Goal: Task Accomplishment & Management: Complete application form

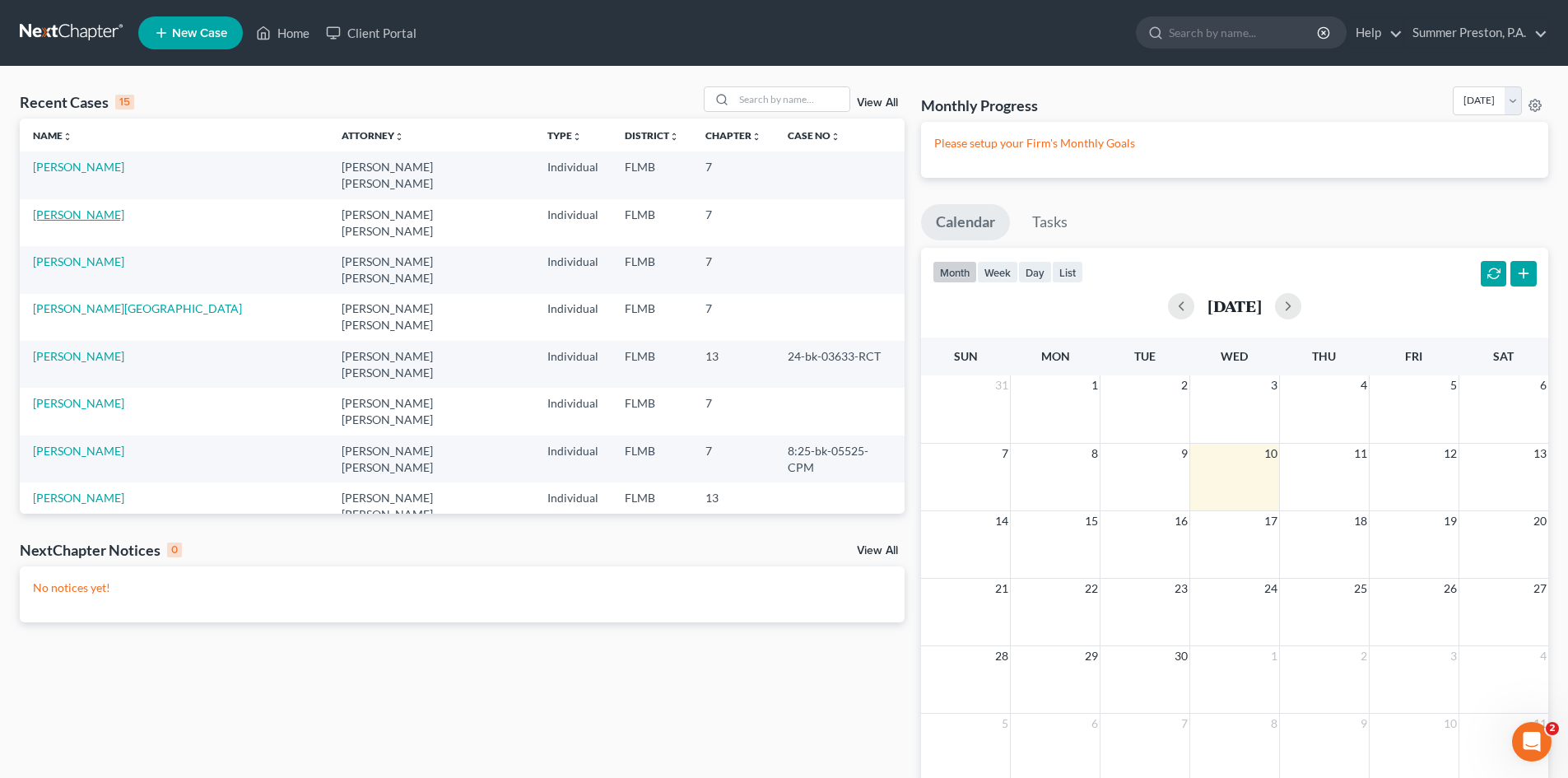
click at [94, 208] on link "[PERSON_NAME]" at bounding box center [78, 215] width 91 height 14
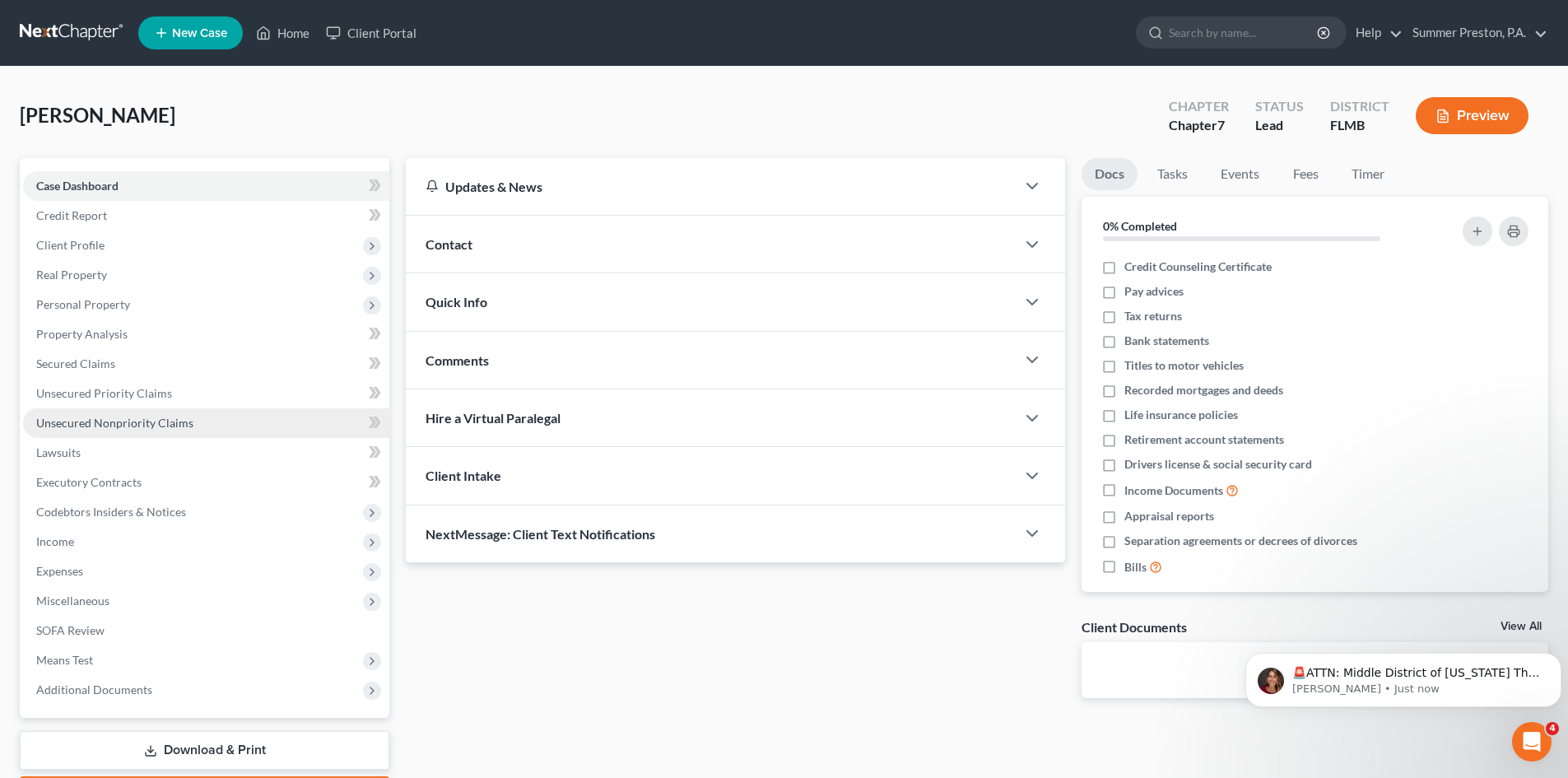
click at [103, 424] on span "Unsecured Nonpriority Claims" at bounding box center [115, 422] width 157 height 14
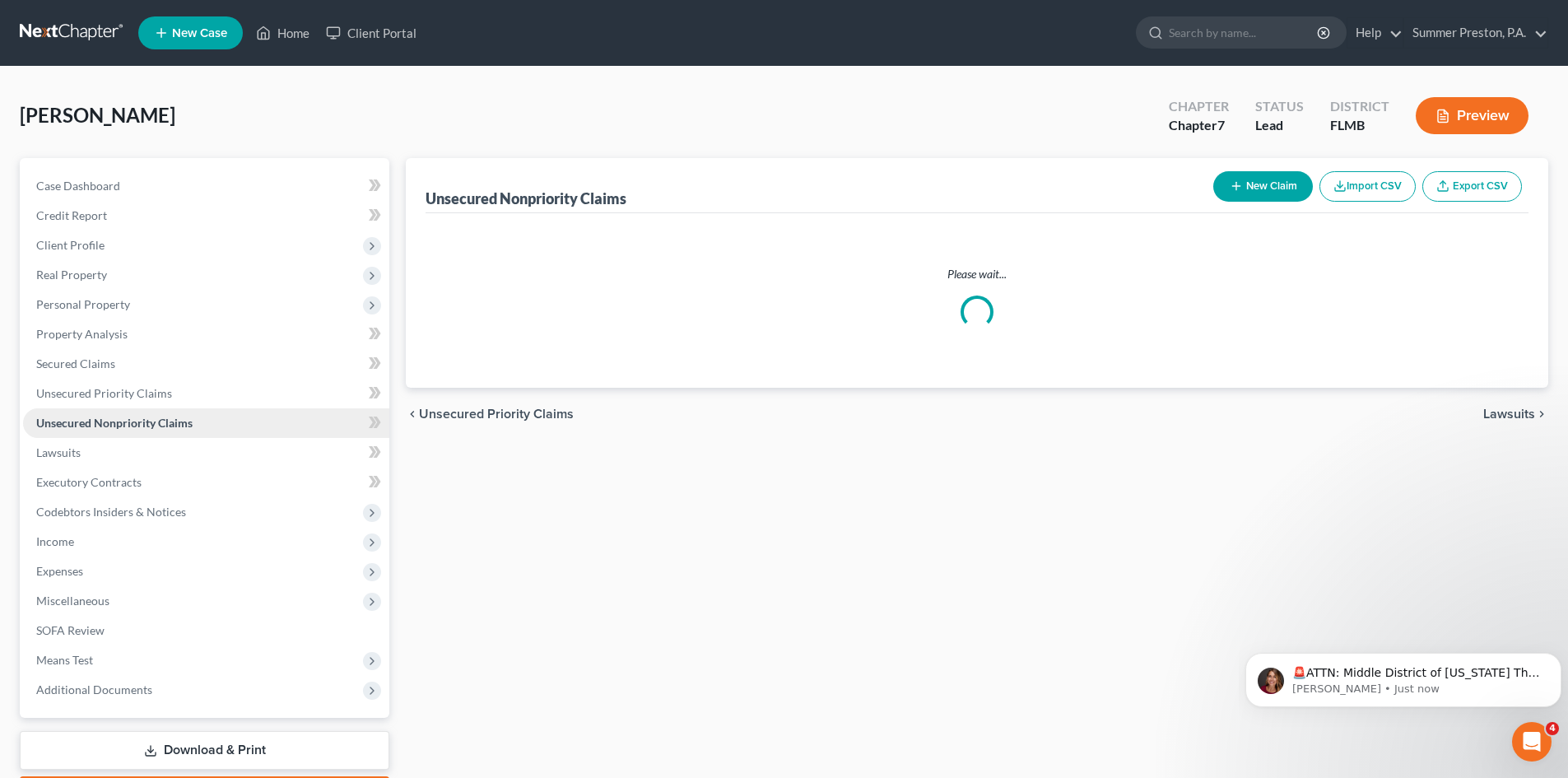
click at [103, 422] on span "Unsecured Nonpriority Claims" at bounding box center [114, 422] width 156 height 14
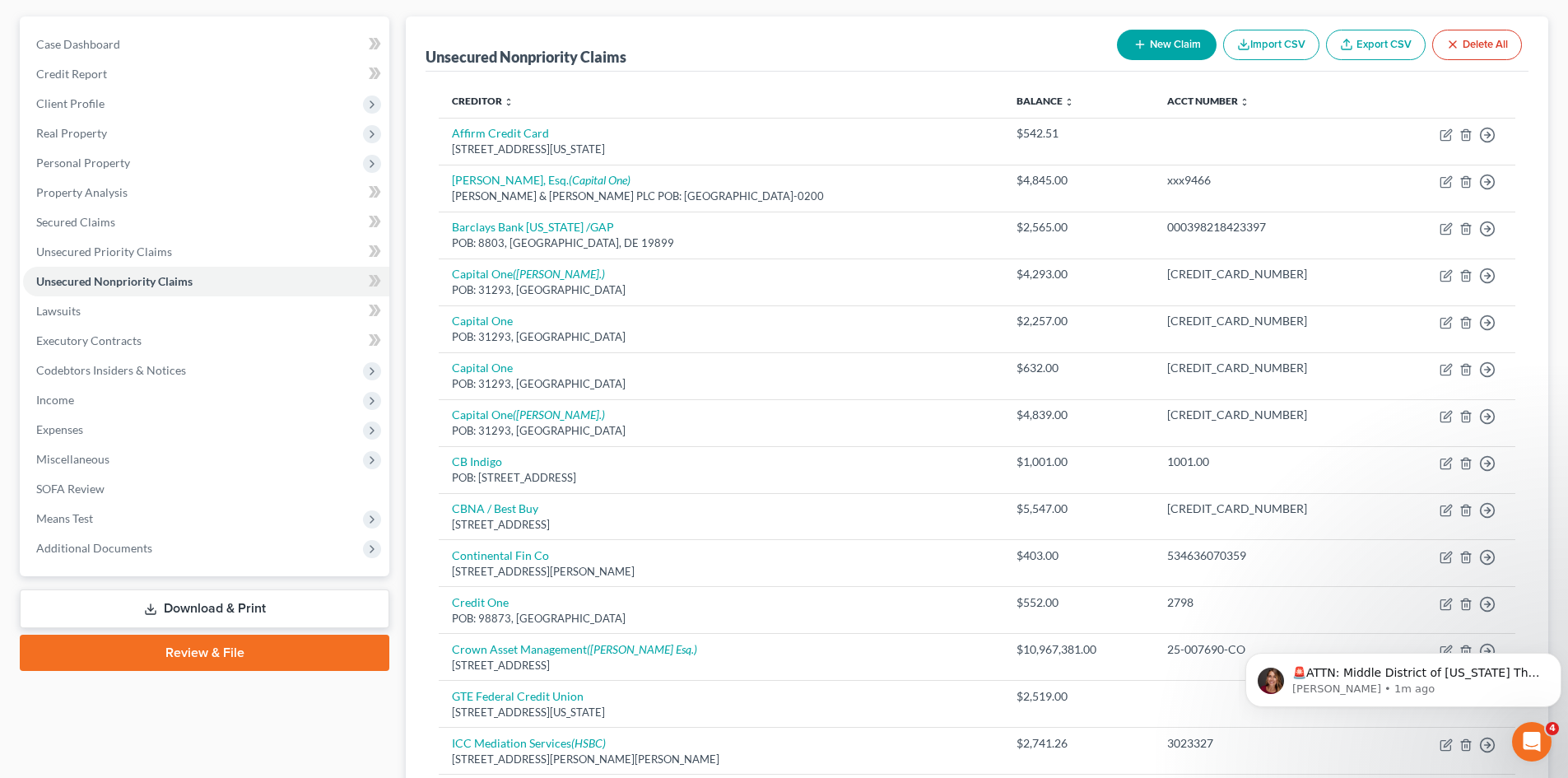
scroll to position [145, 0]
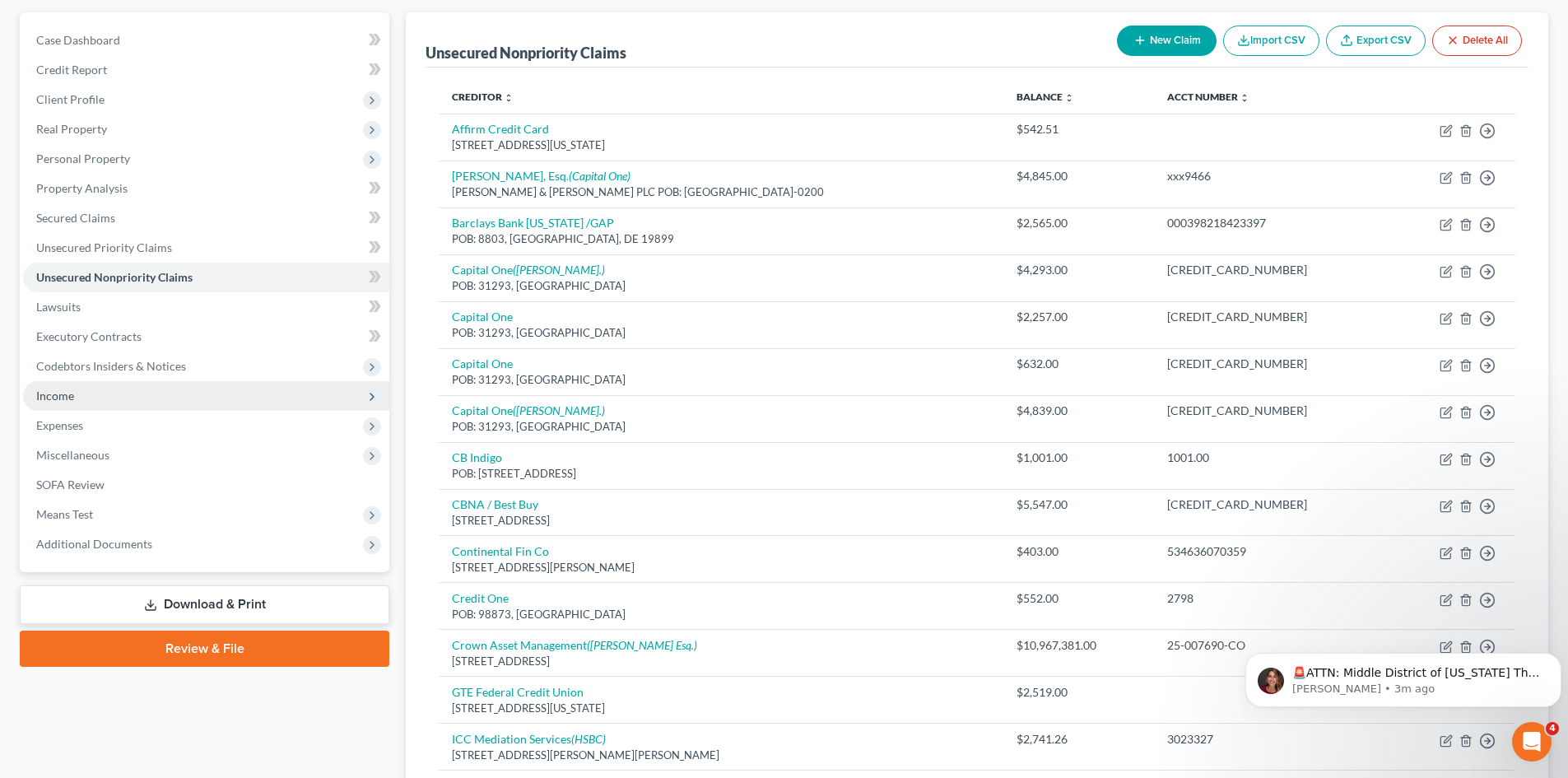
click at [43, 392] on span "Income" at bounding box center [55, 396] width 37 height 14
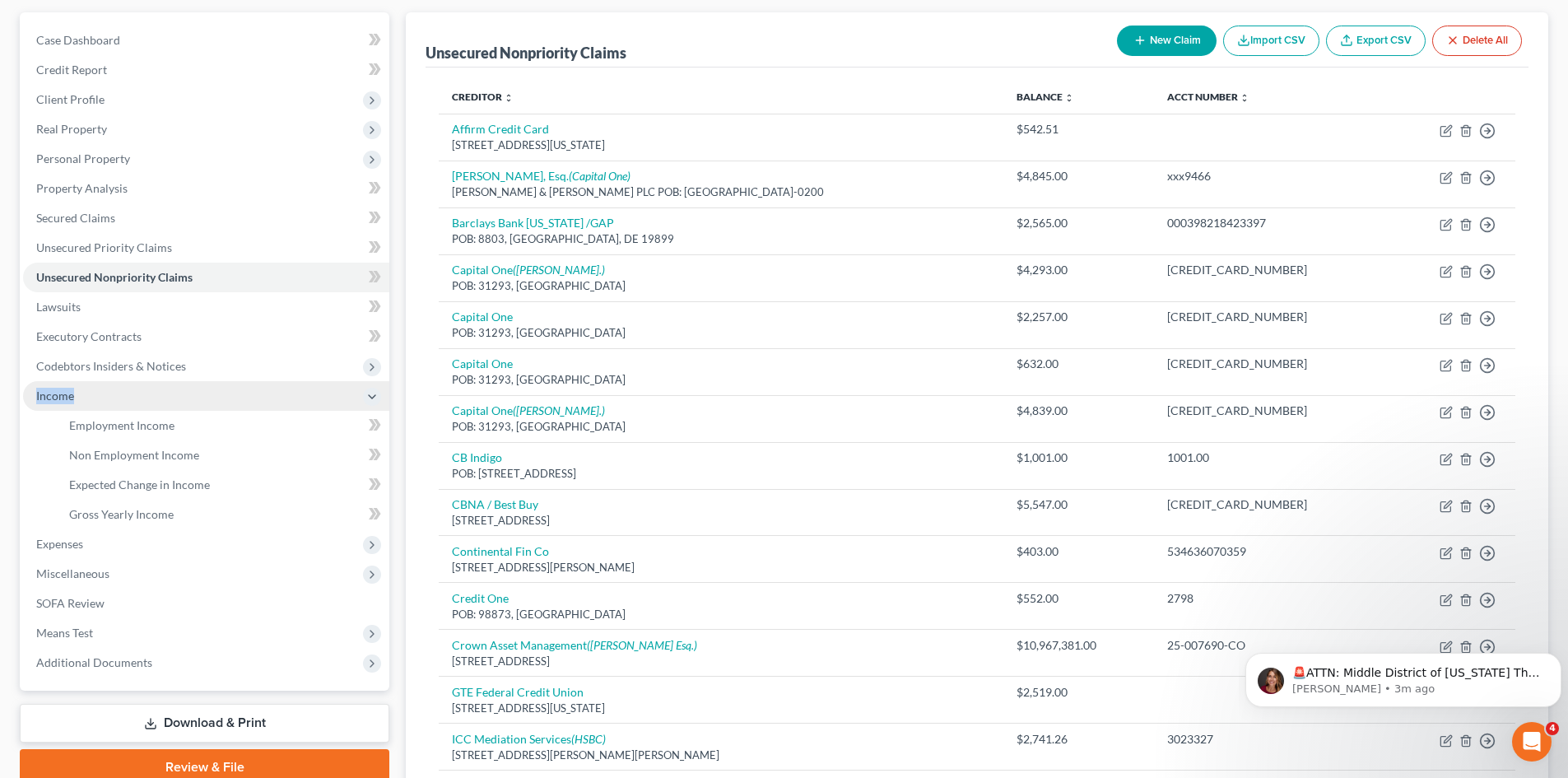
click at [43, 392] on span "Income" at bounding box center [55, 396] width 37 height 14
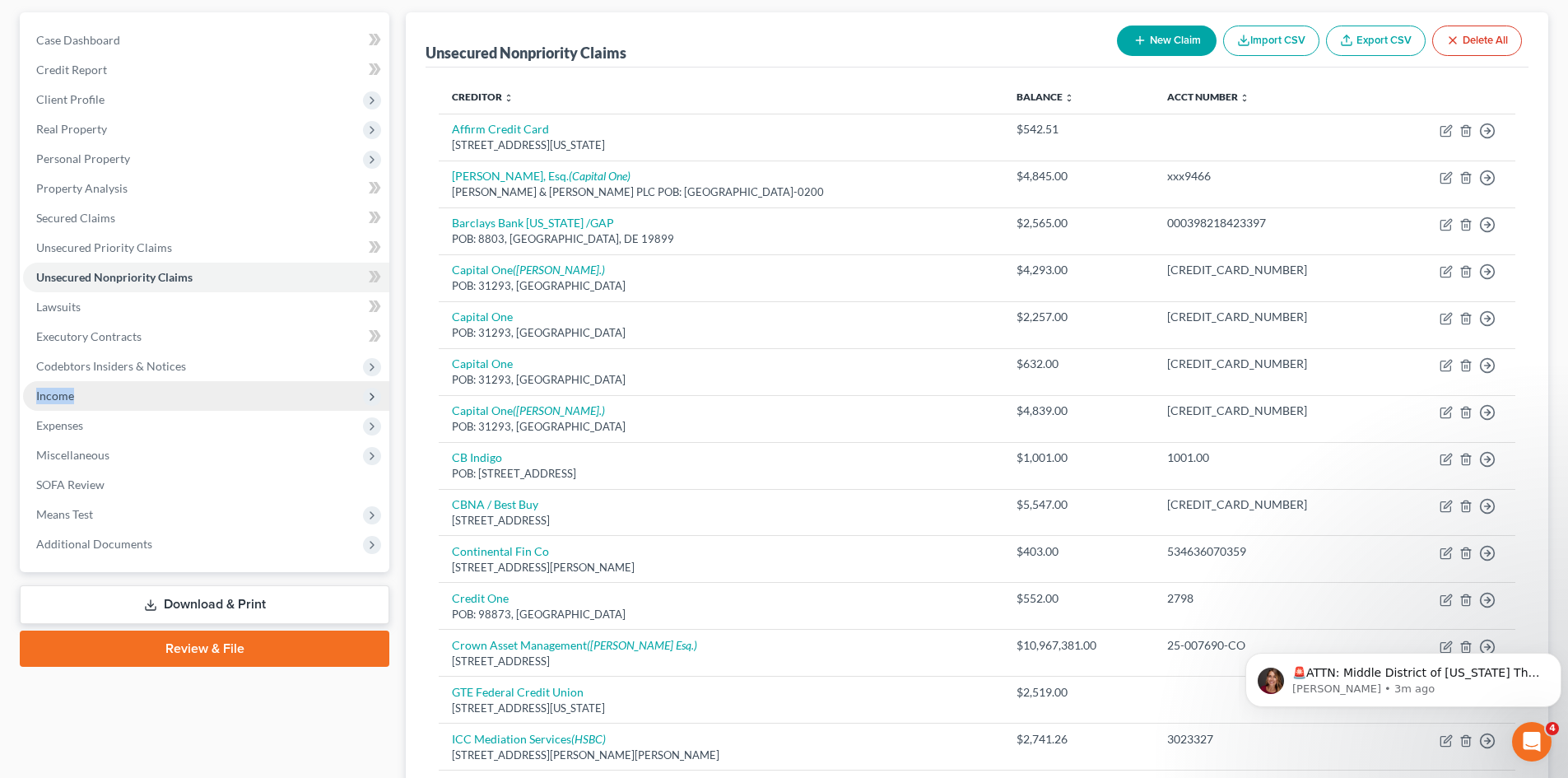
click at [60, 397] on span "Income" at bounding box center [55, 396] width 37 height 14
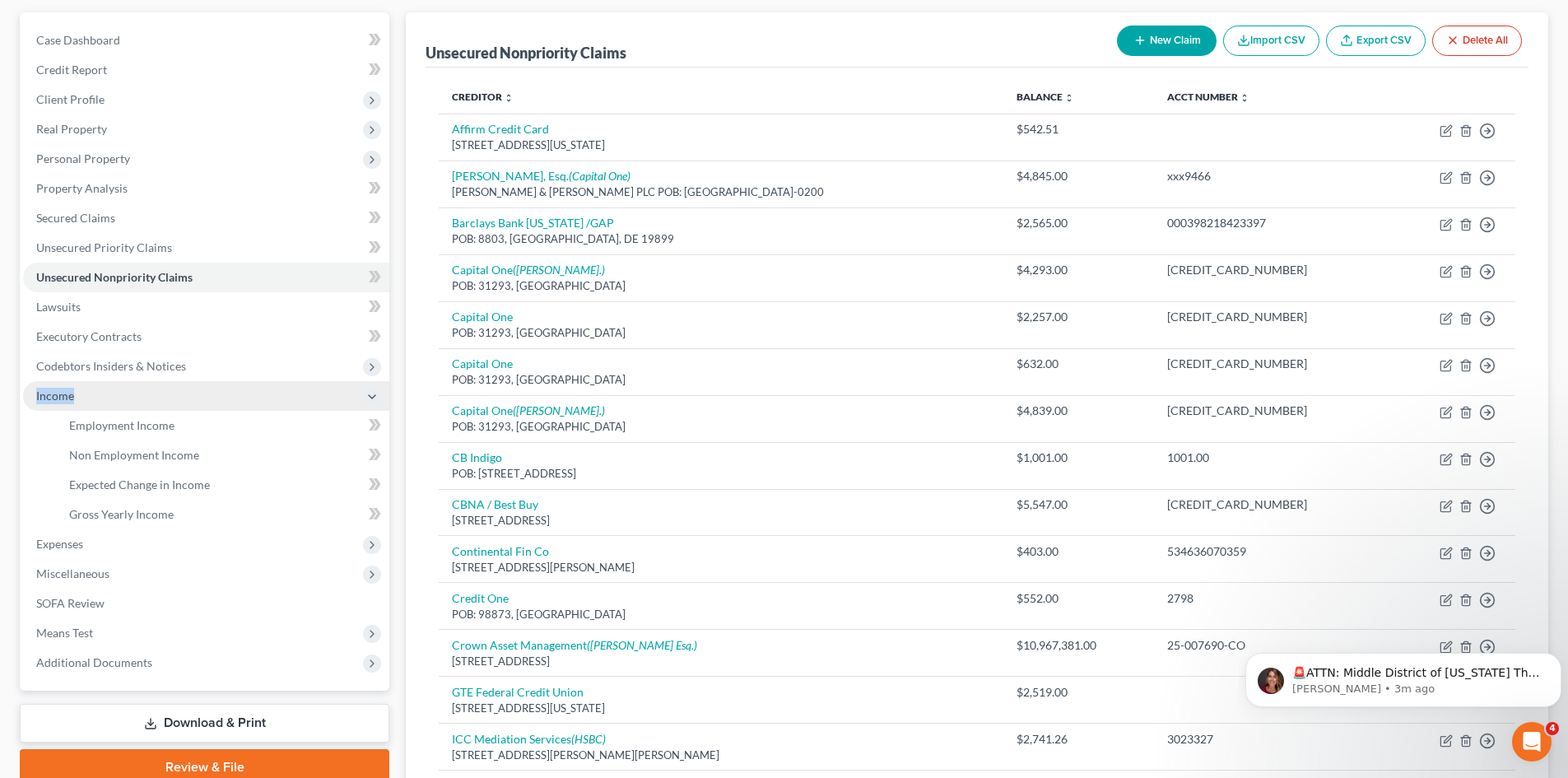
click at [60, 397] on span "Income" at bounding box center [55, 396] width 37 height 14
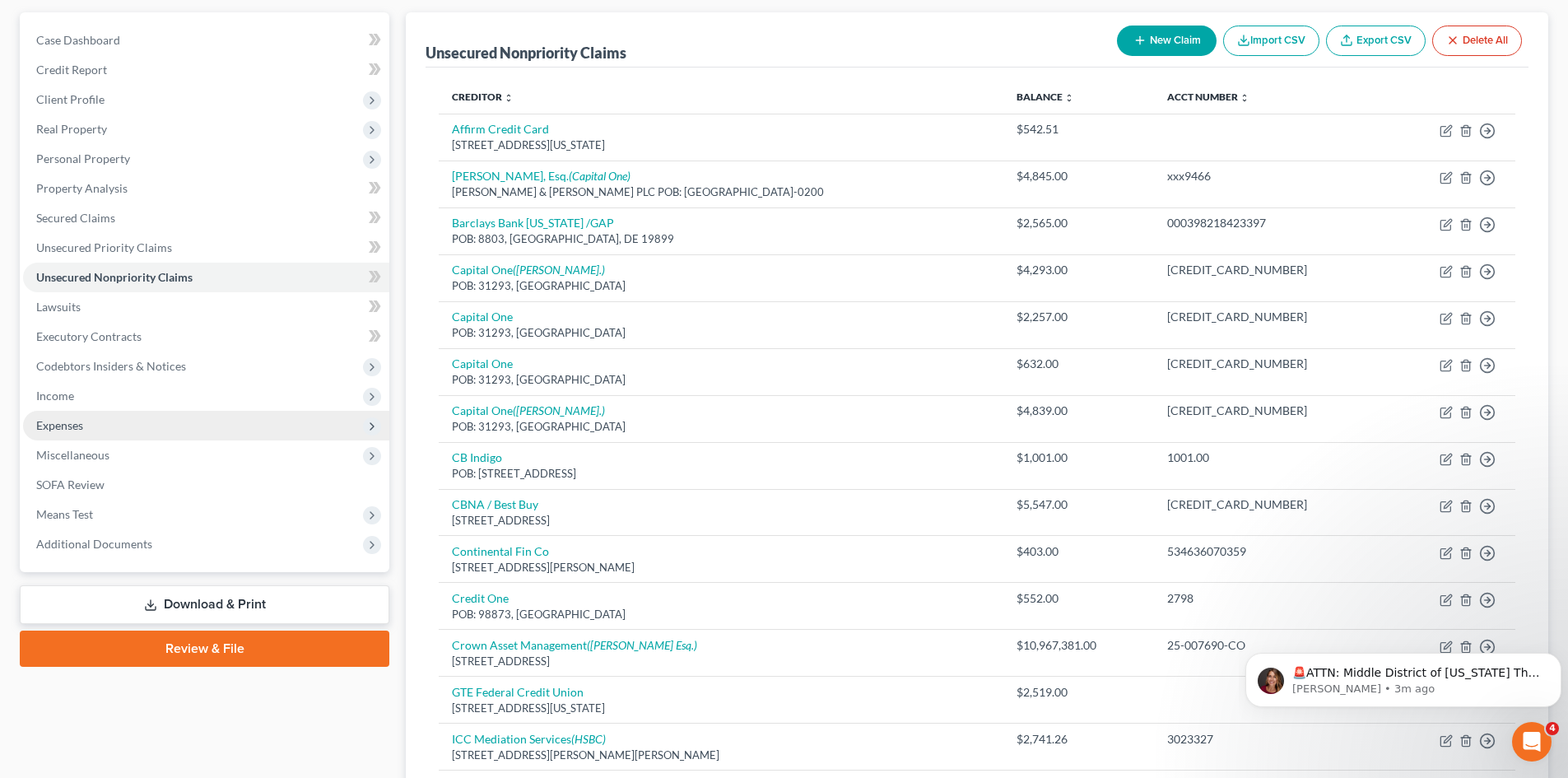
click at [83, 426] on span "Expenses" at bounding box center [60, 425] width 47 height 14
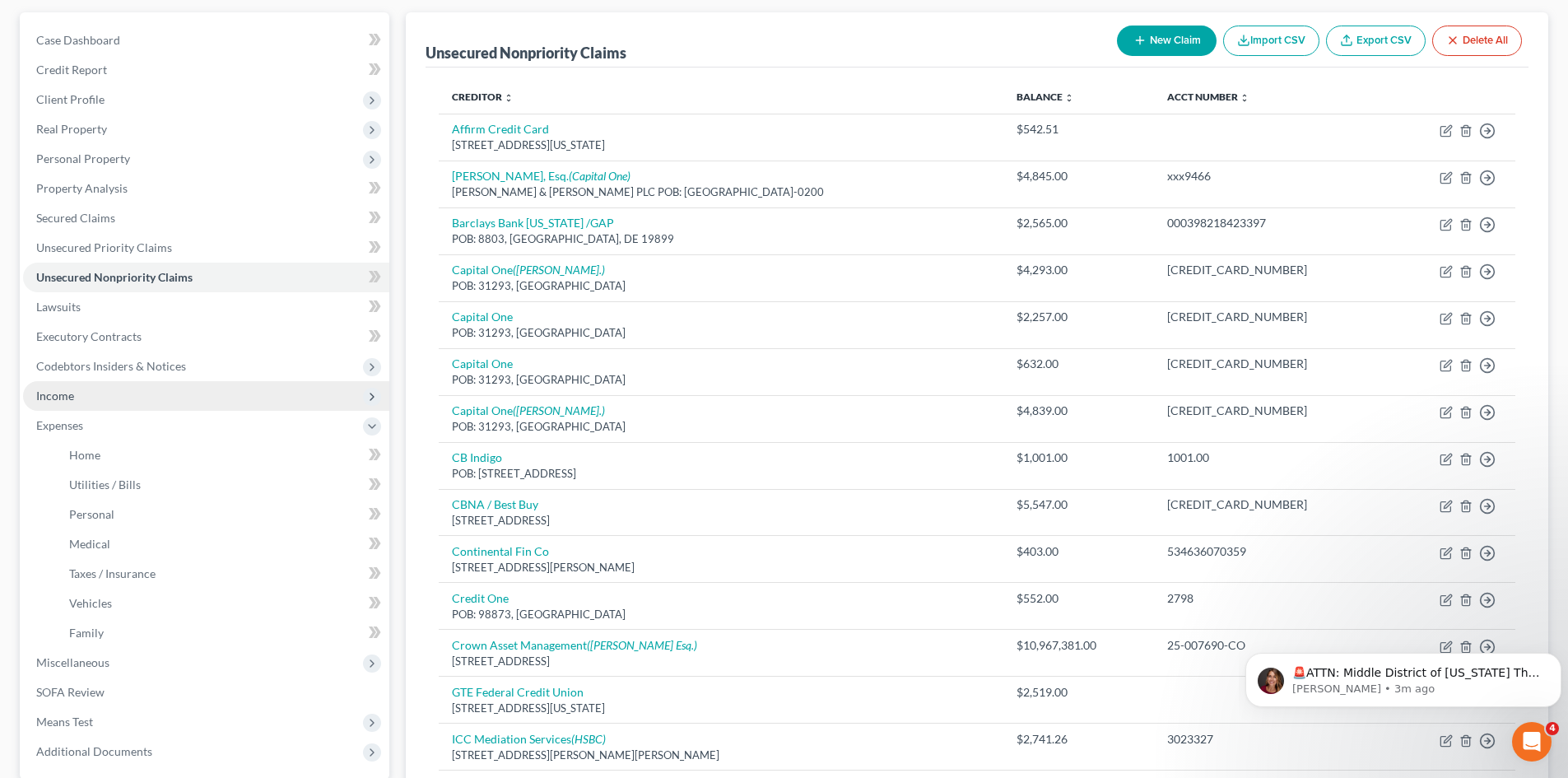
click at [78, 396] on span "Income" at bounding box center [206, 396] width 366 height 29
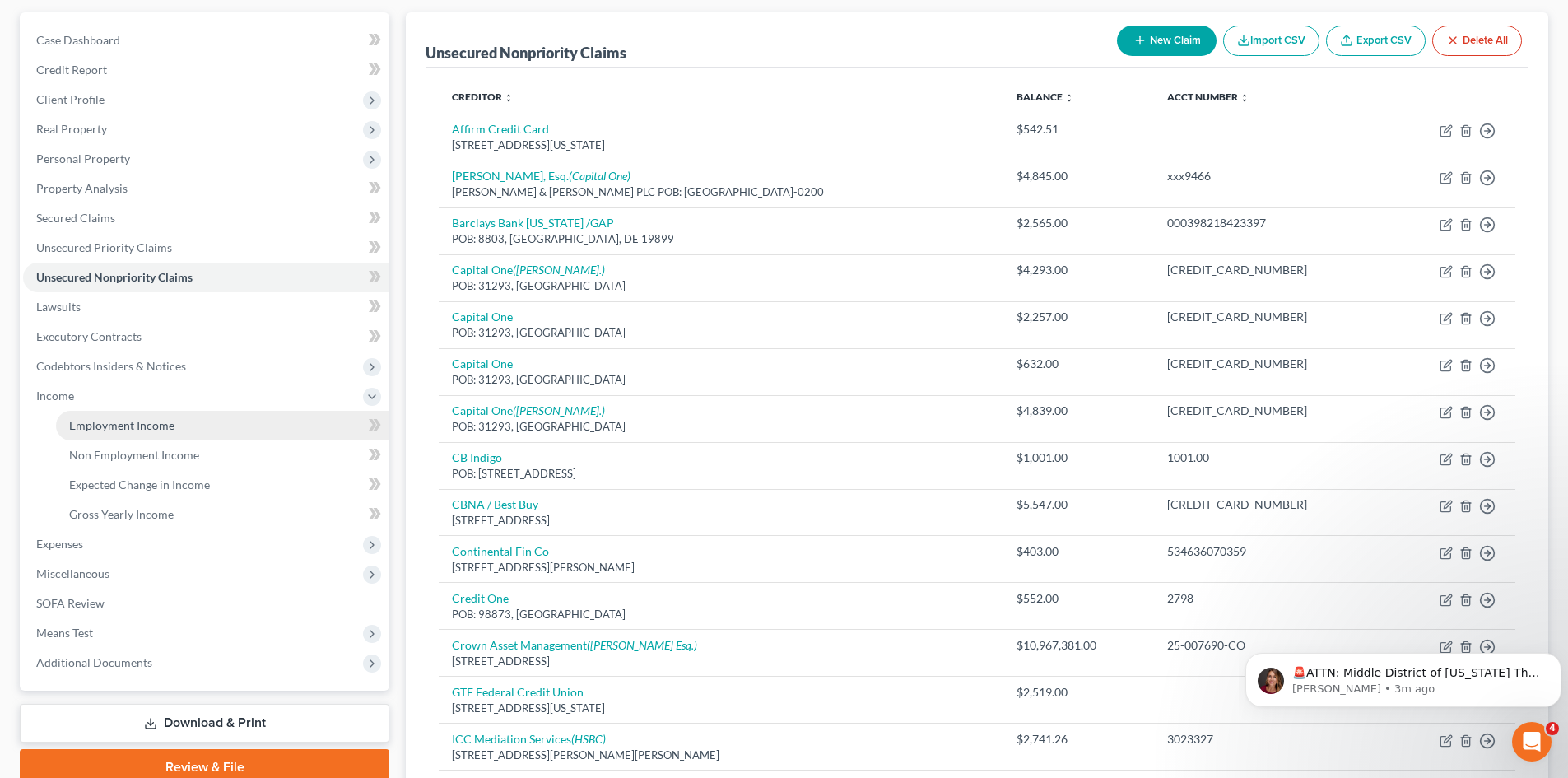
click at [135, 423] on span "Employment Income" at bounding box center [122, 425] width 105 height 14
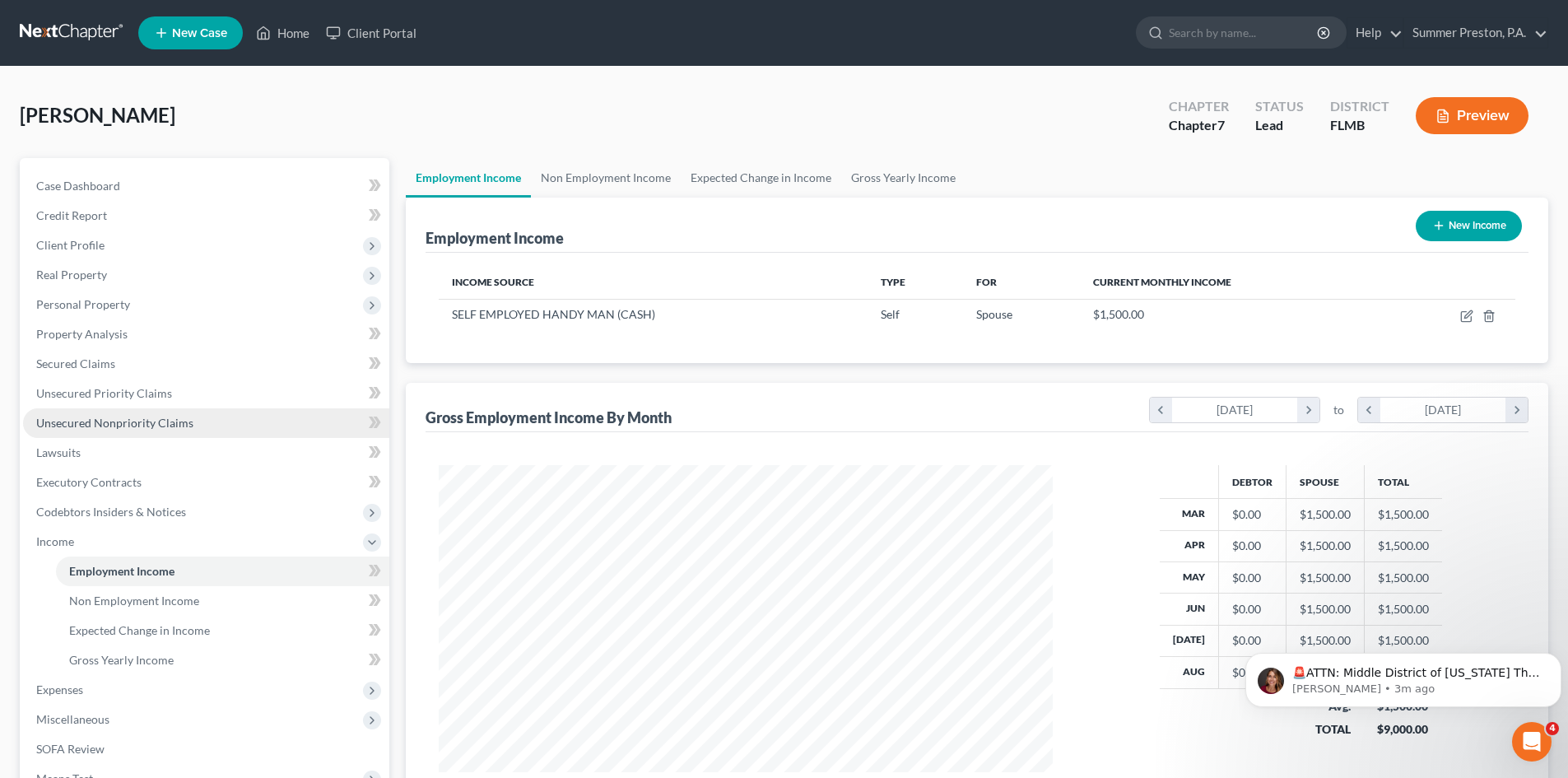
scroll to position [307, 647]
click at [634, 177] on link "Non Employment Income" at bounding box center [606, 177] width 150 height 39
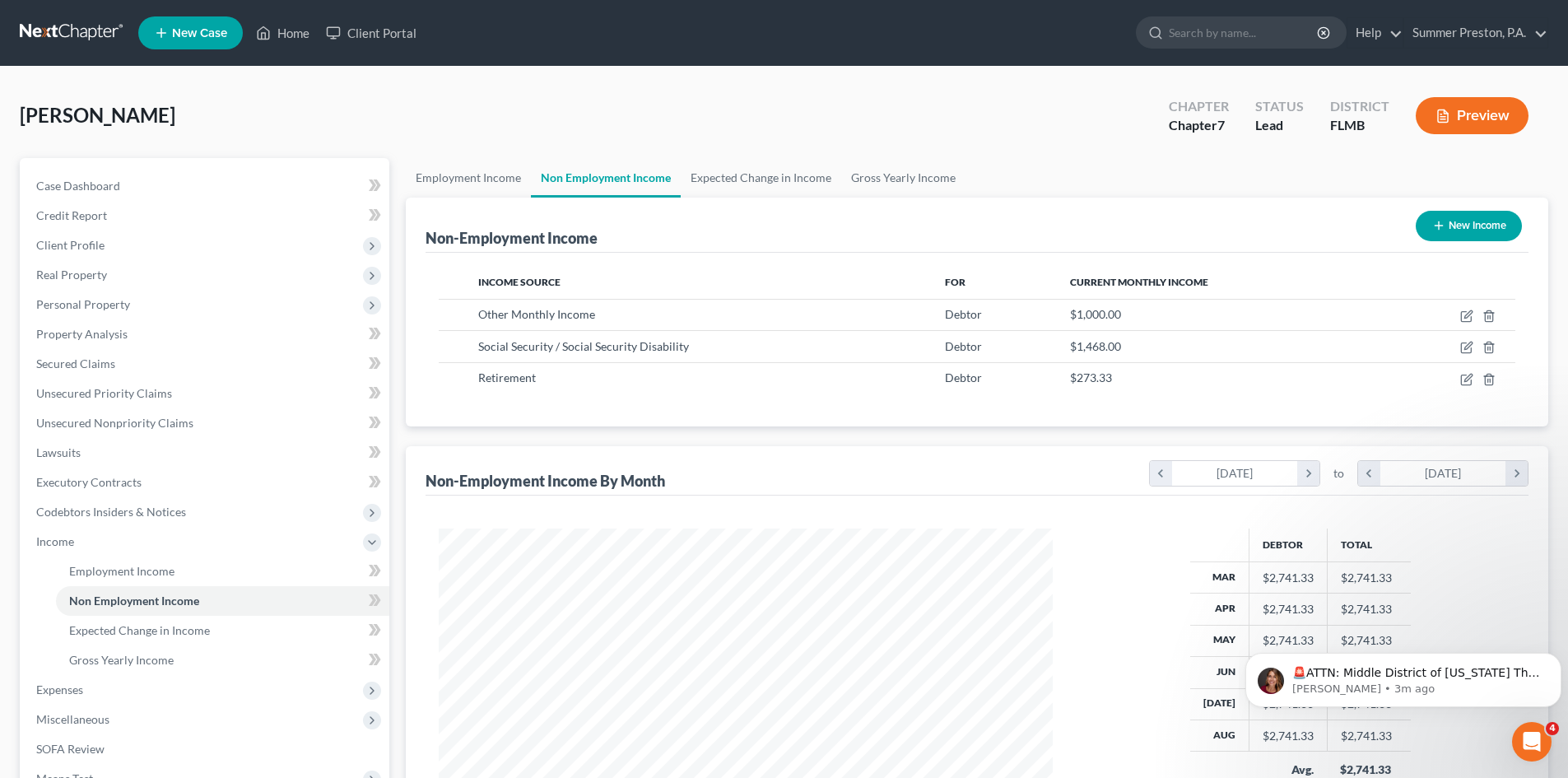
scroll to position [307, 647]
click at [70, 688] on span "Expenses" at bounding box center [60, 689] width 47 height 14
click at [102, 602] on link "Home" at bounding box center [223, 600] width 333 height 29
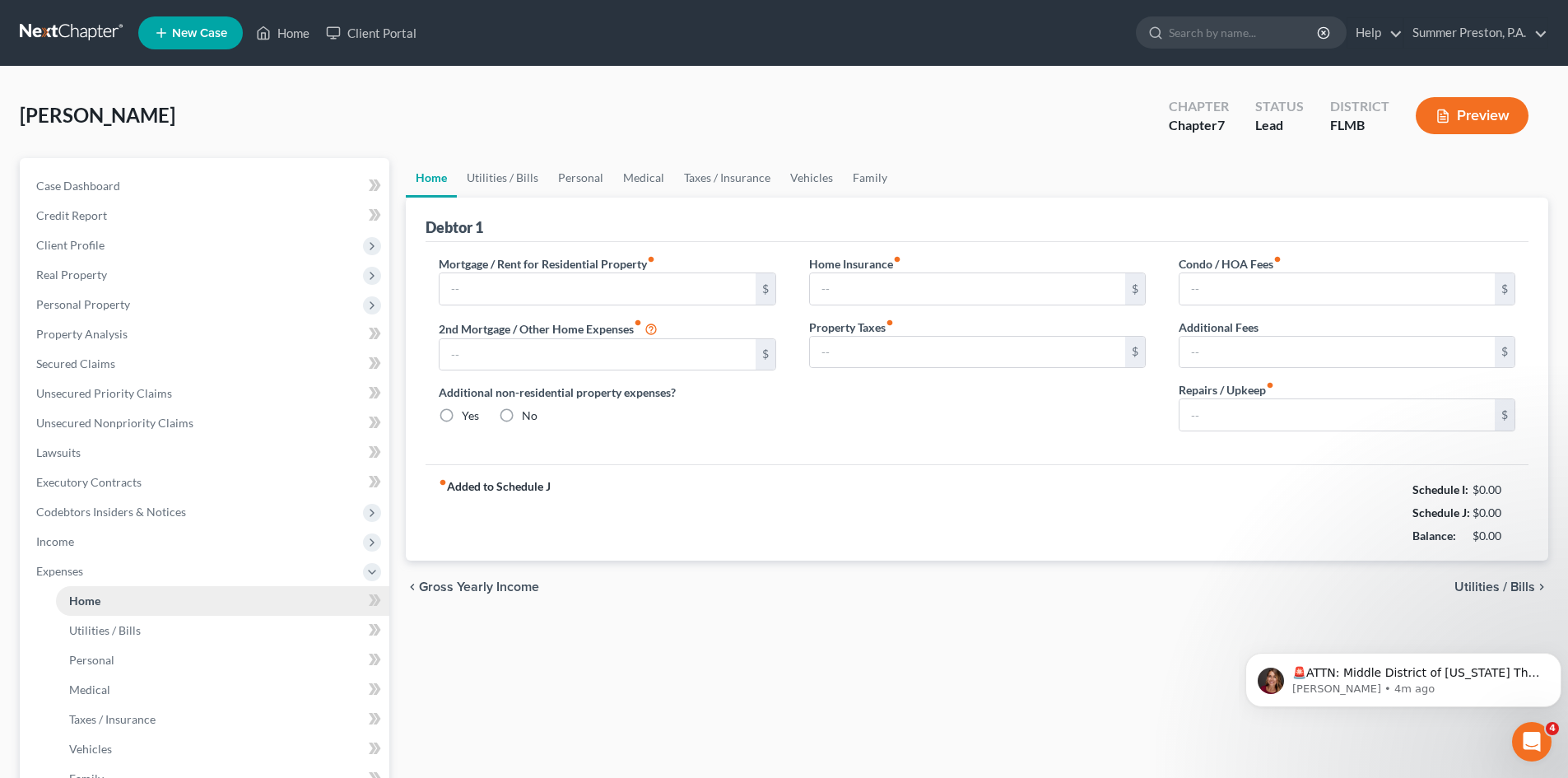
type input "1,600.00"
type input "0.00"
radio input "true"
type input "0.00"
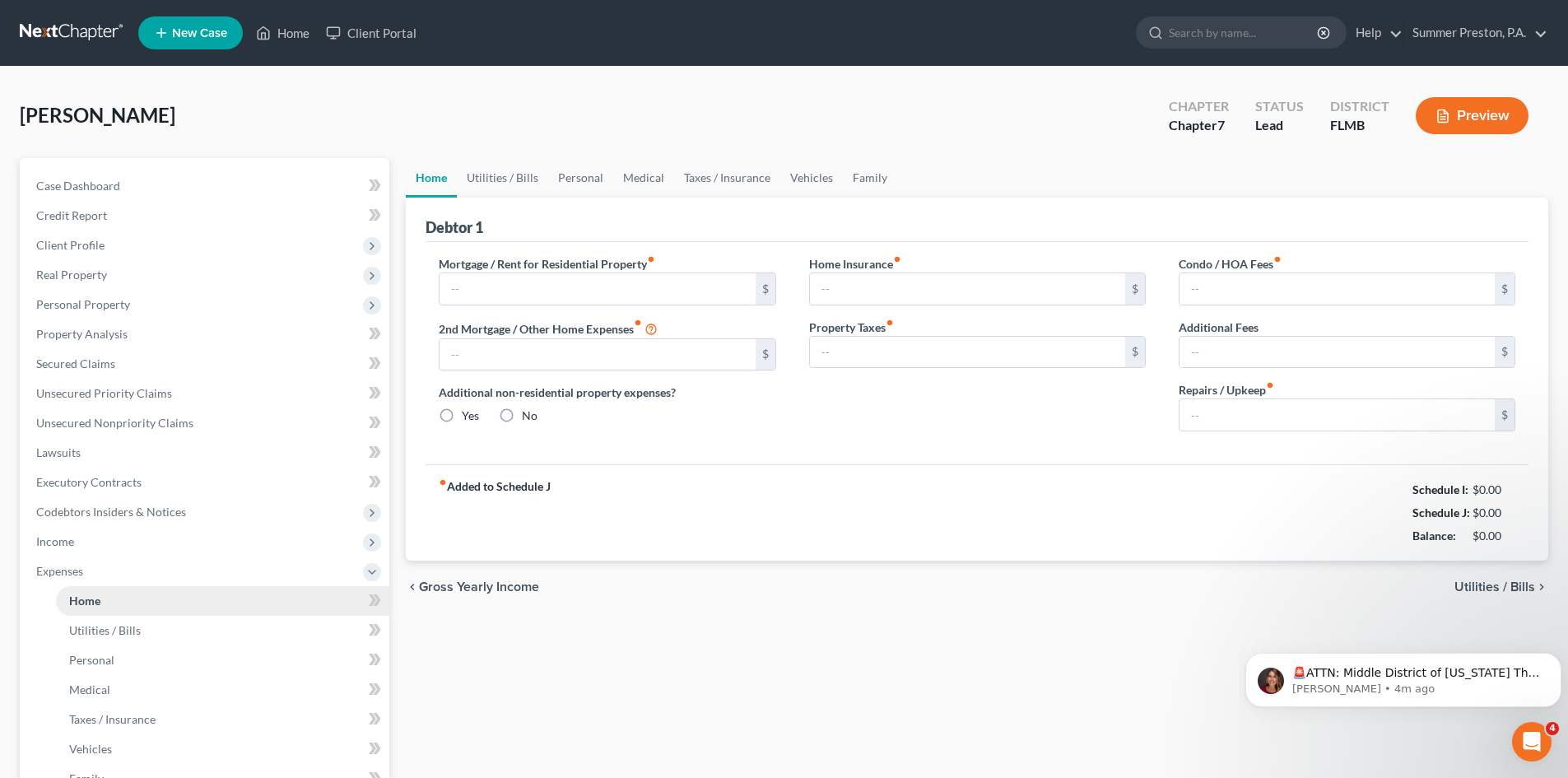
type input "0.00"
type input "175.00"
click at [48, 543] on span "Income" at bounding box center [55, 541] width 37 height 14
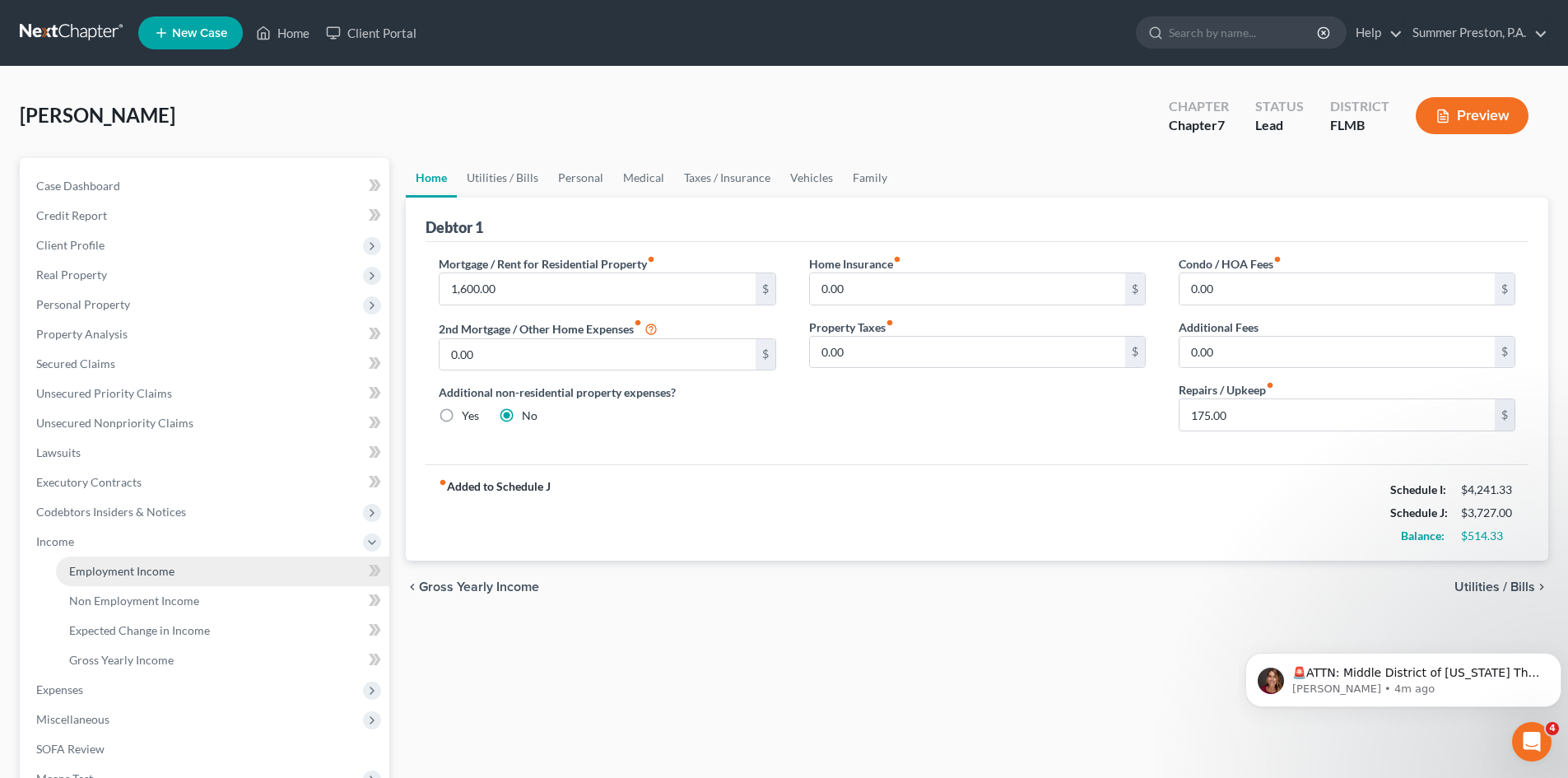
click at [177, 570] on link "Employment Income" at bounding box center [223, 570] width 333 height 29
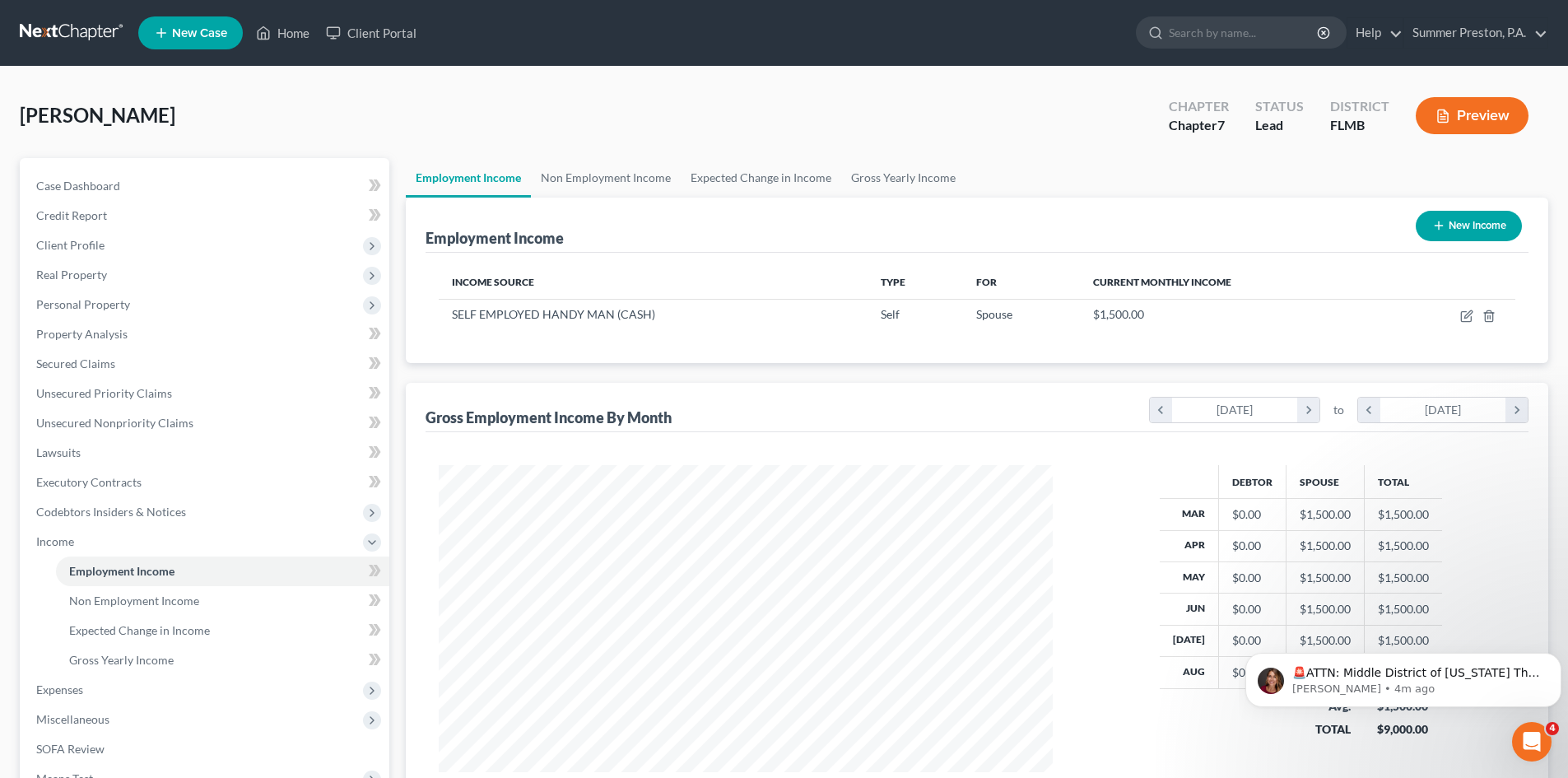
scroll to position [307, 647]
click at [195, 605] on span "Non Employment Income" at bounding box center [135, 601] width 130 height 14
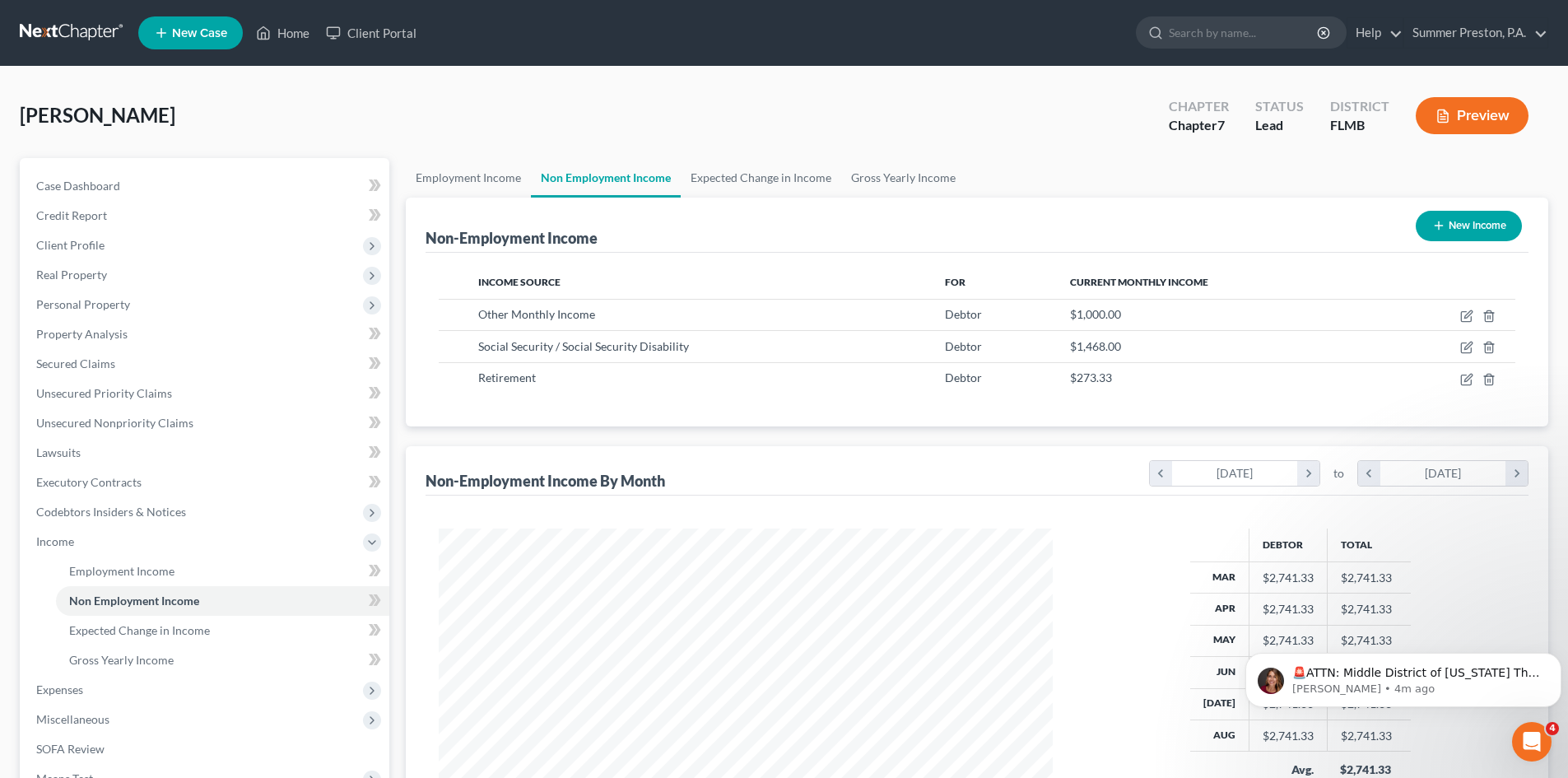
scroll to position [307, 647]
click at [77, 692] on span "Expenses" at bounding box center [60, 689] width 47 height 14
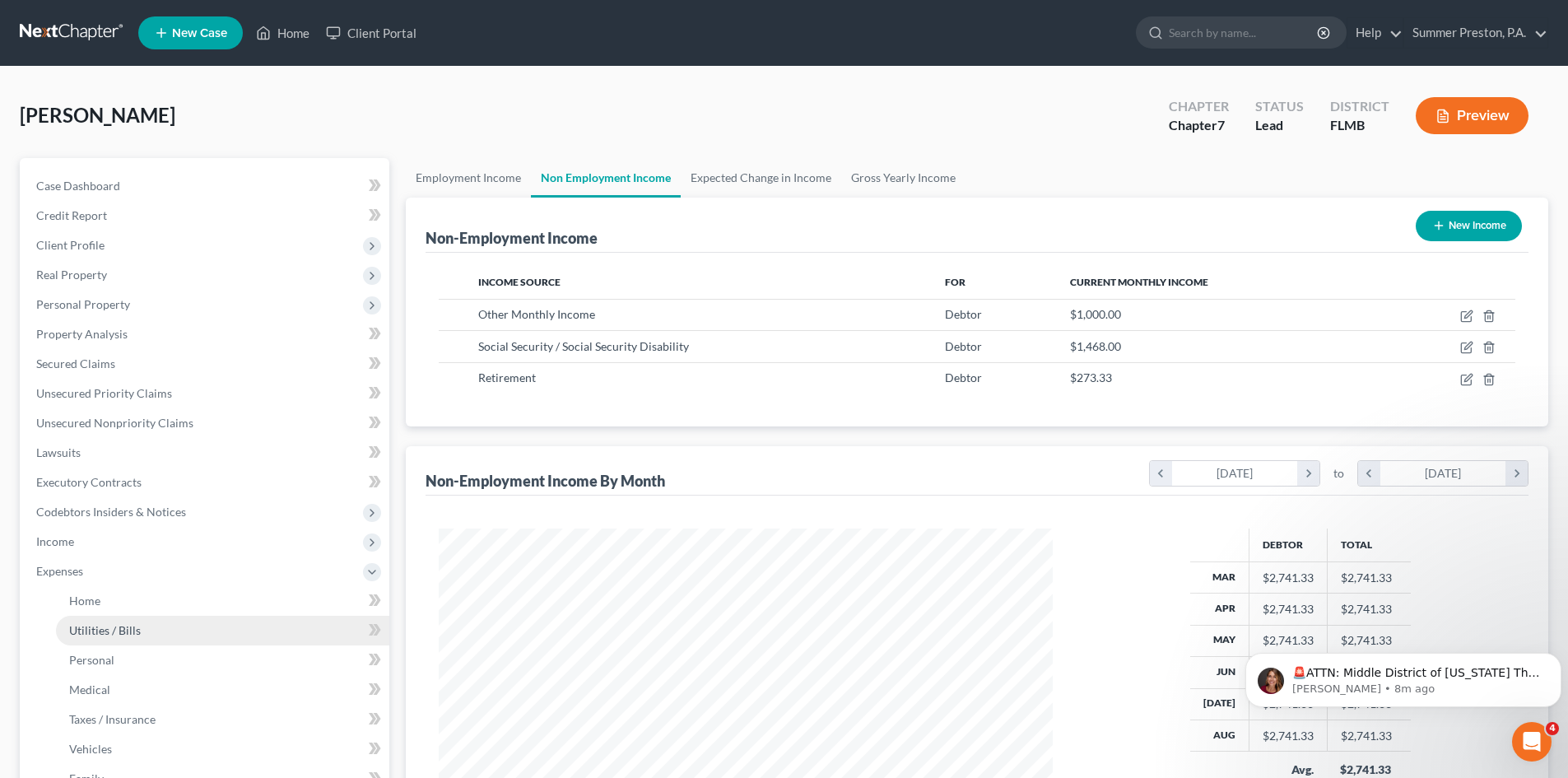
click at [100, 624] on span "Utilities / Bills" at bounding box center [105, 630] width 71 height 14
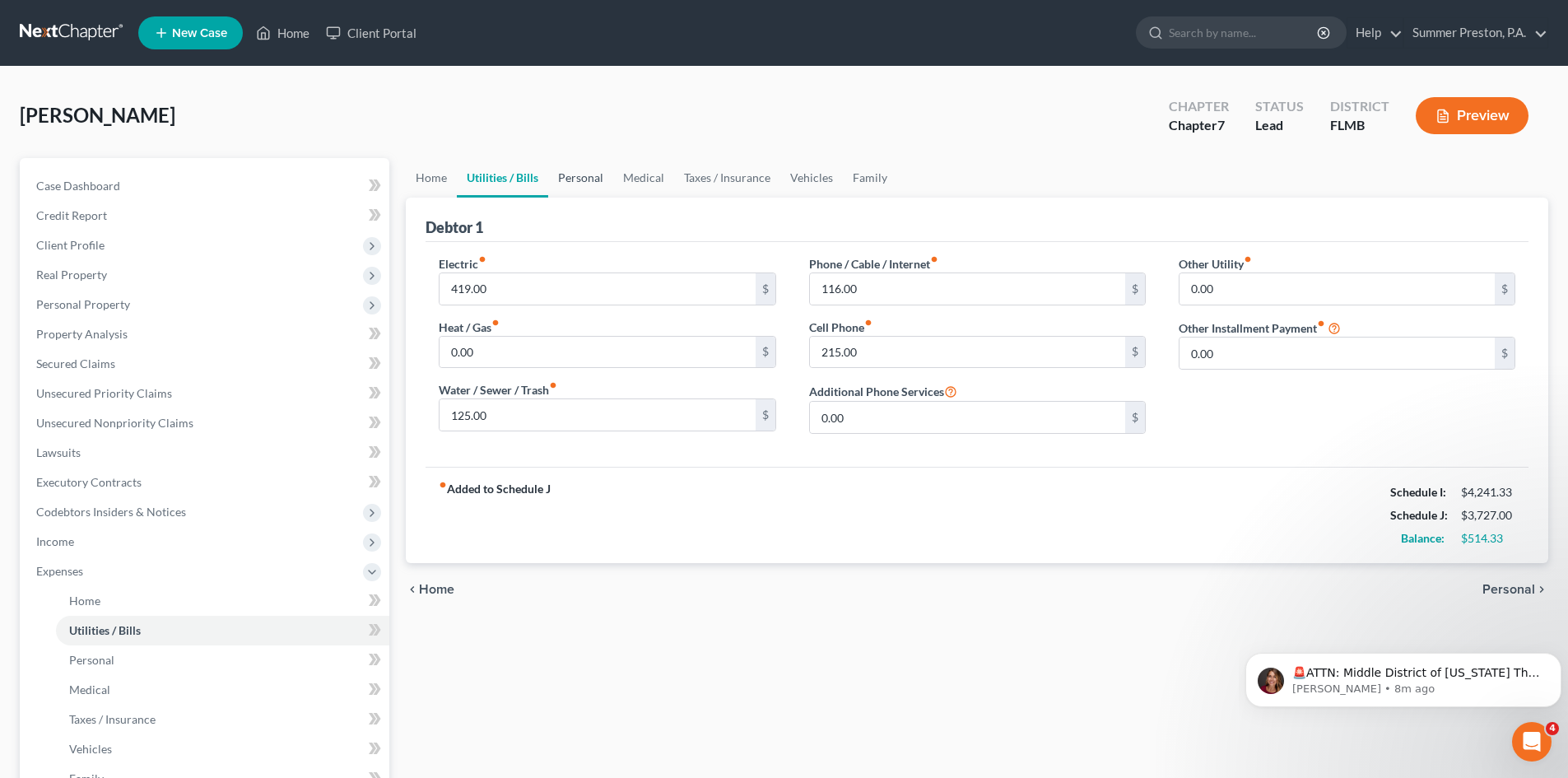
click at [579, 176] on link "Personal" at bounding box center [580, 177] width 65 height 39
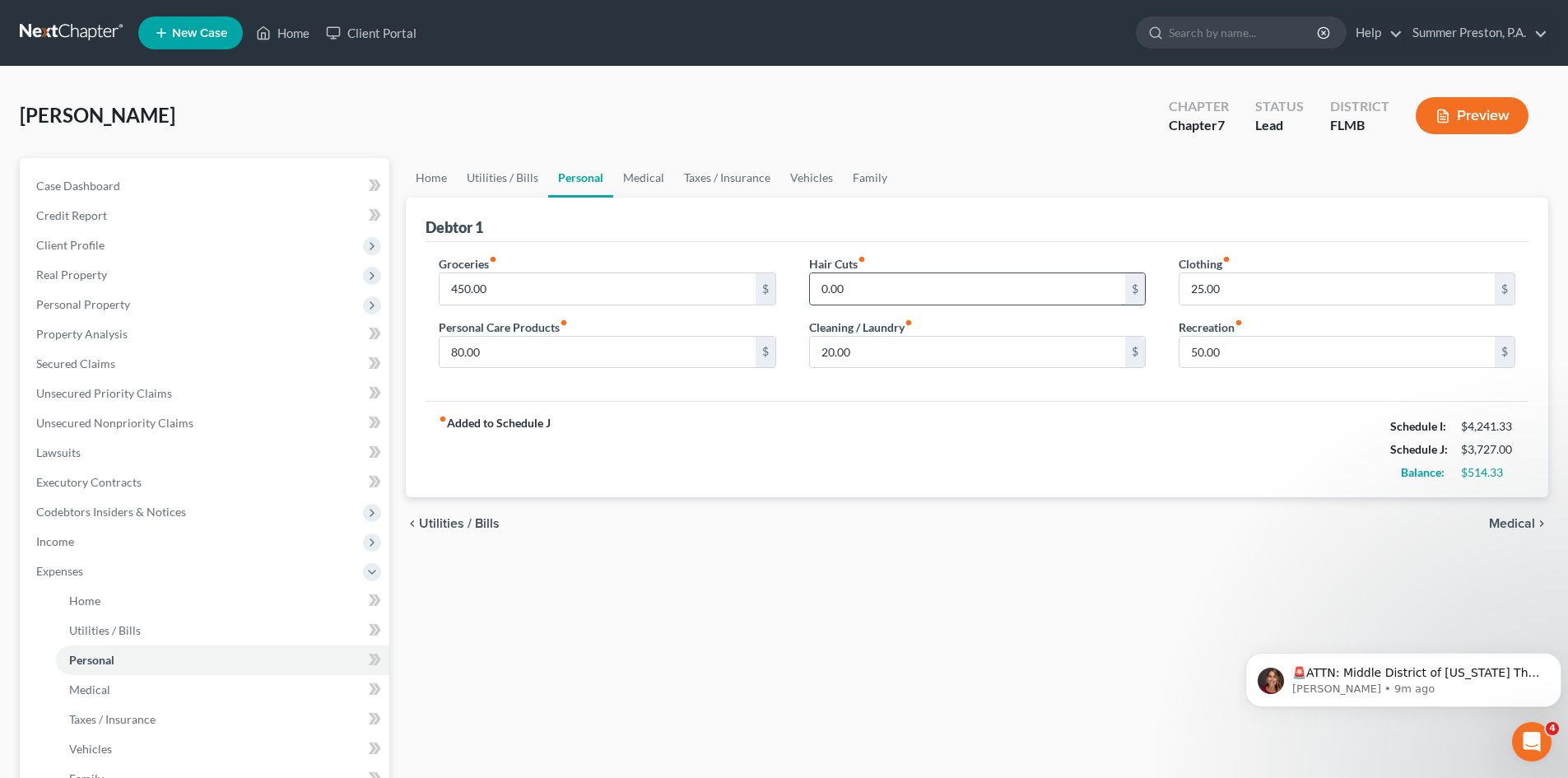
click at [853, 288] on input "0.00" at bounding box center [968, 289] width 316 height 31
type input "80.00"
click at [636, 178] on link "Medical" at bounding box center [644, 177] width 61 height 39
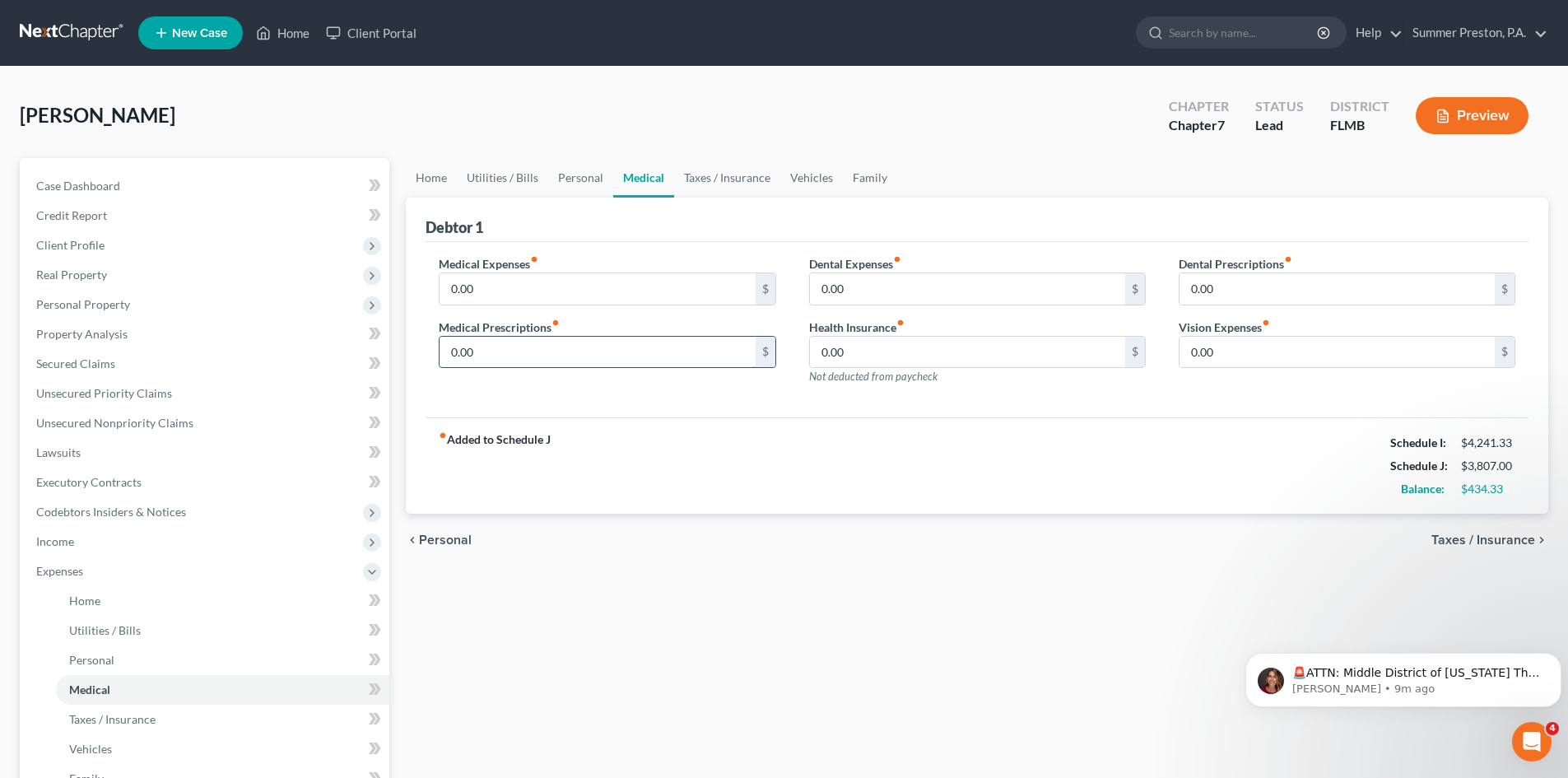
click at [562, 348] on input "0.00" at bounding box center [597, 352] width 316 height 31
type input "2"
click at [510, 278] on input "0.00" at bounding box center [597, 289] width 316 height 31
type input "235.00"
click at [885, 426] on div "fiber_manual_record Added to Schedule J Schedule I: $4,241.33 Schedule J: $4,04…" at bounding box center [976, 465] width 1103 height 96
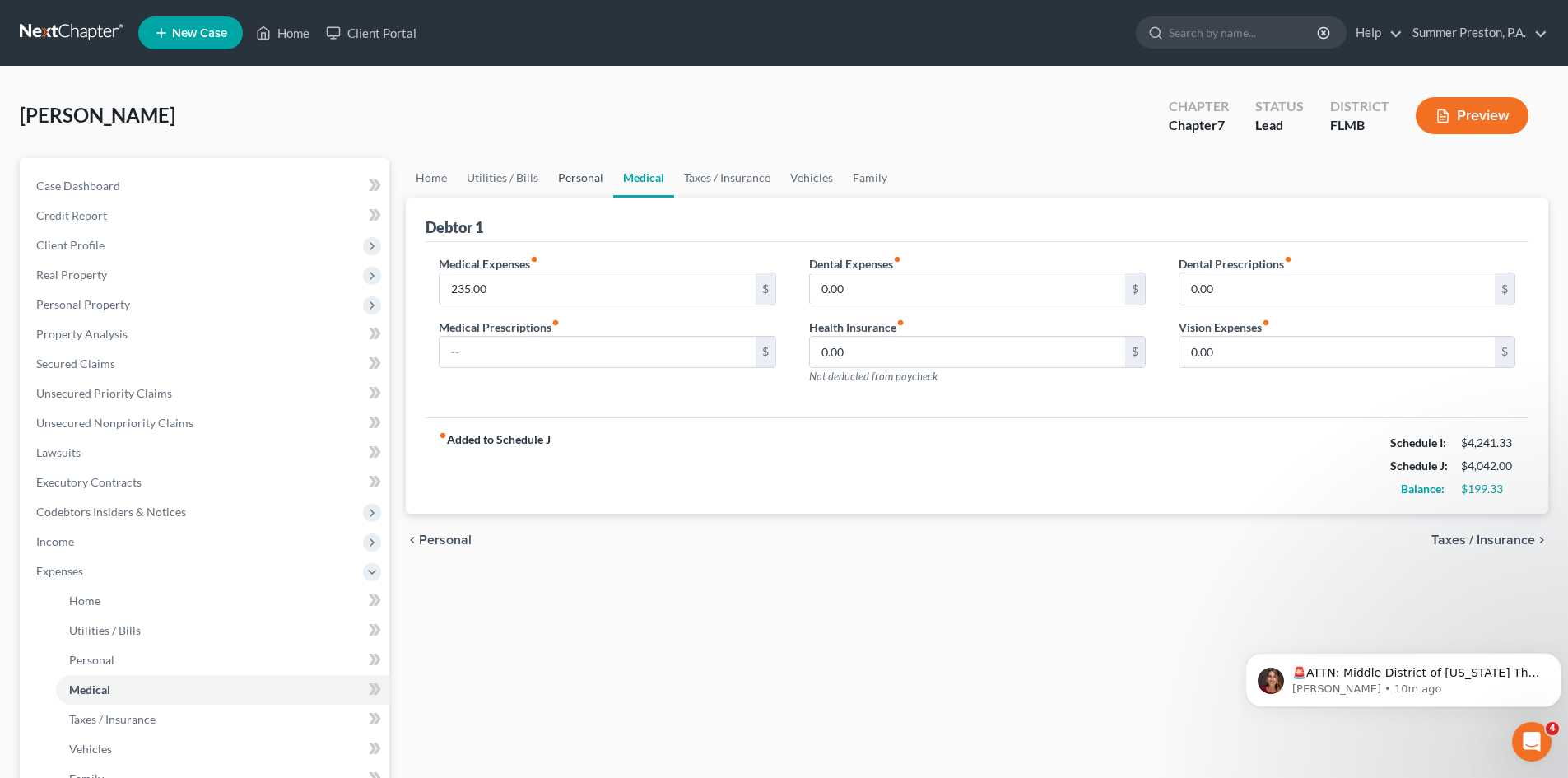
click at [564, 179] on link "Personal" at bounding box center [580, 177] width 65 height 39
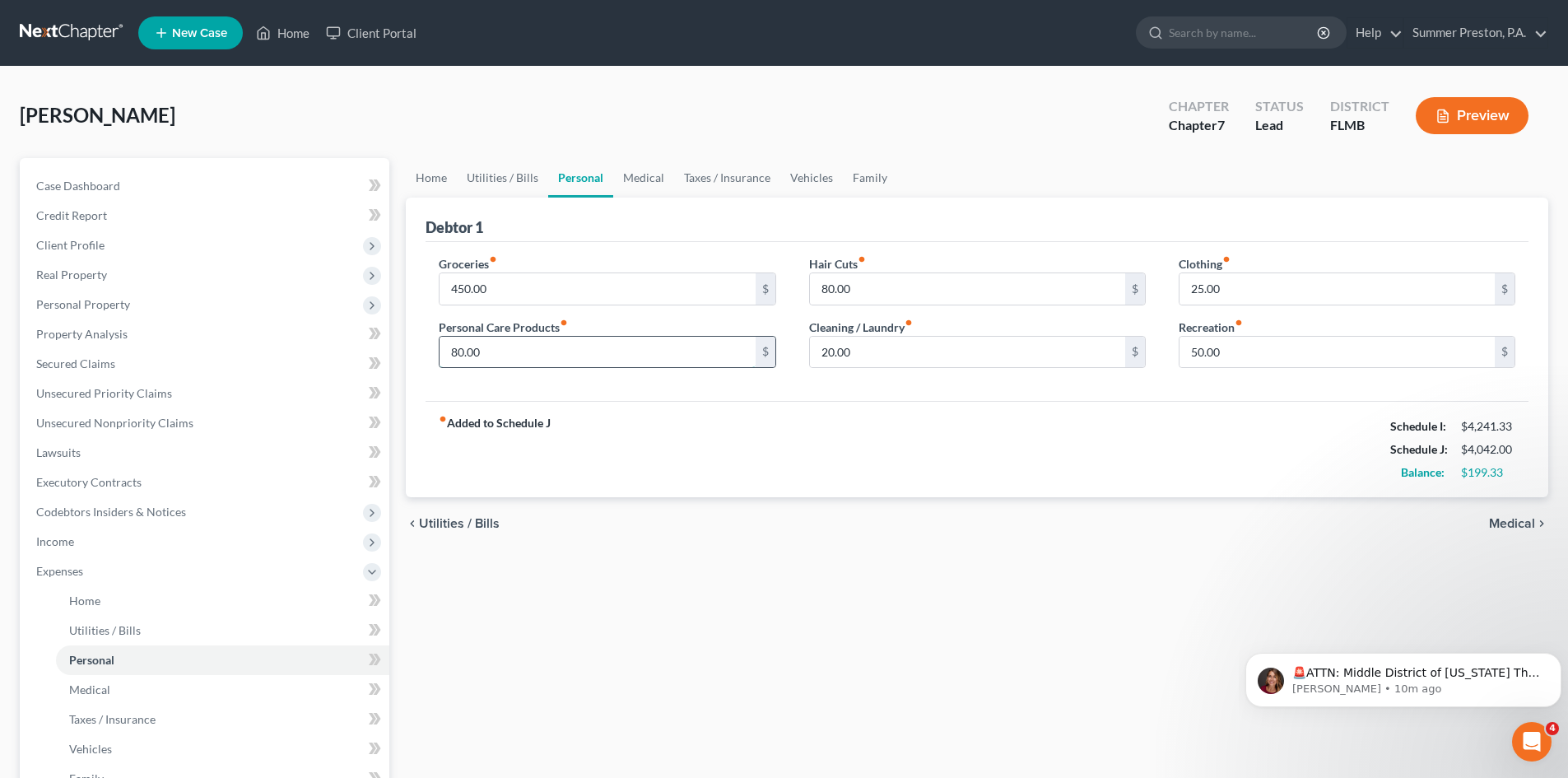
click at [501, 348] on input "80.00" at bounding box center [597, 352] width 316 height 31
type input "50.00"
click at [869, 290] on input "80.00" at bounding box center [968, 289] width 316 height 31
type input "50.00"
click at [1231, 351] on input "50.00" at bounding box center [1337, 352] width 316 height 31
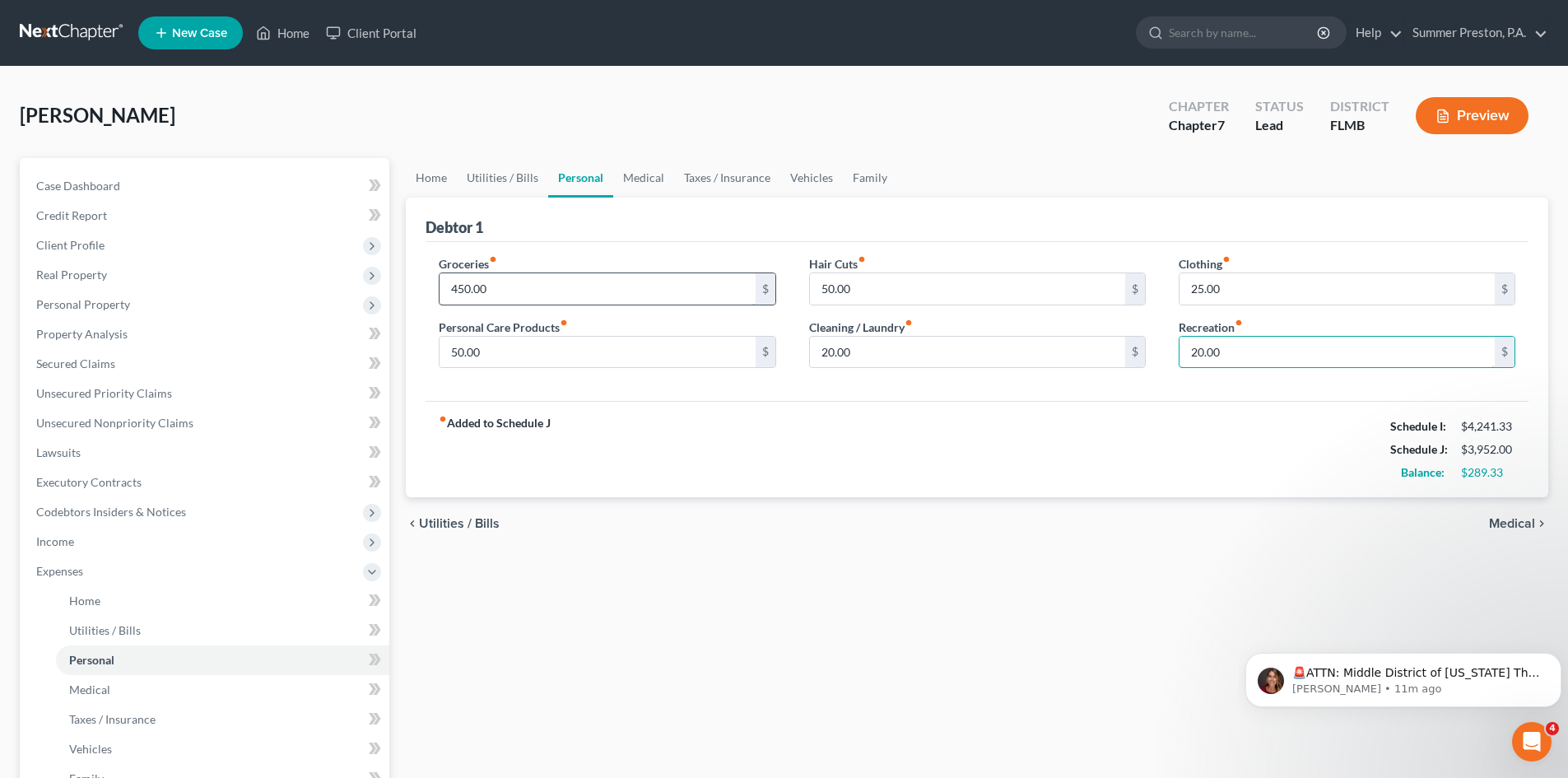
type input "20.00"
click at [503, 288] on input "450.00" at bounding box center [597, 289] width 316 height 31
type input "425.00"
click at [87, 626] on span "Utilities / Bills" at bounding box center [105, 630] width 71 height 14
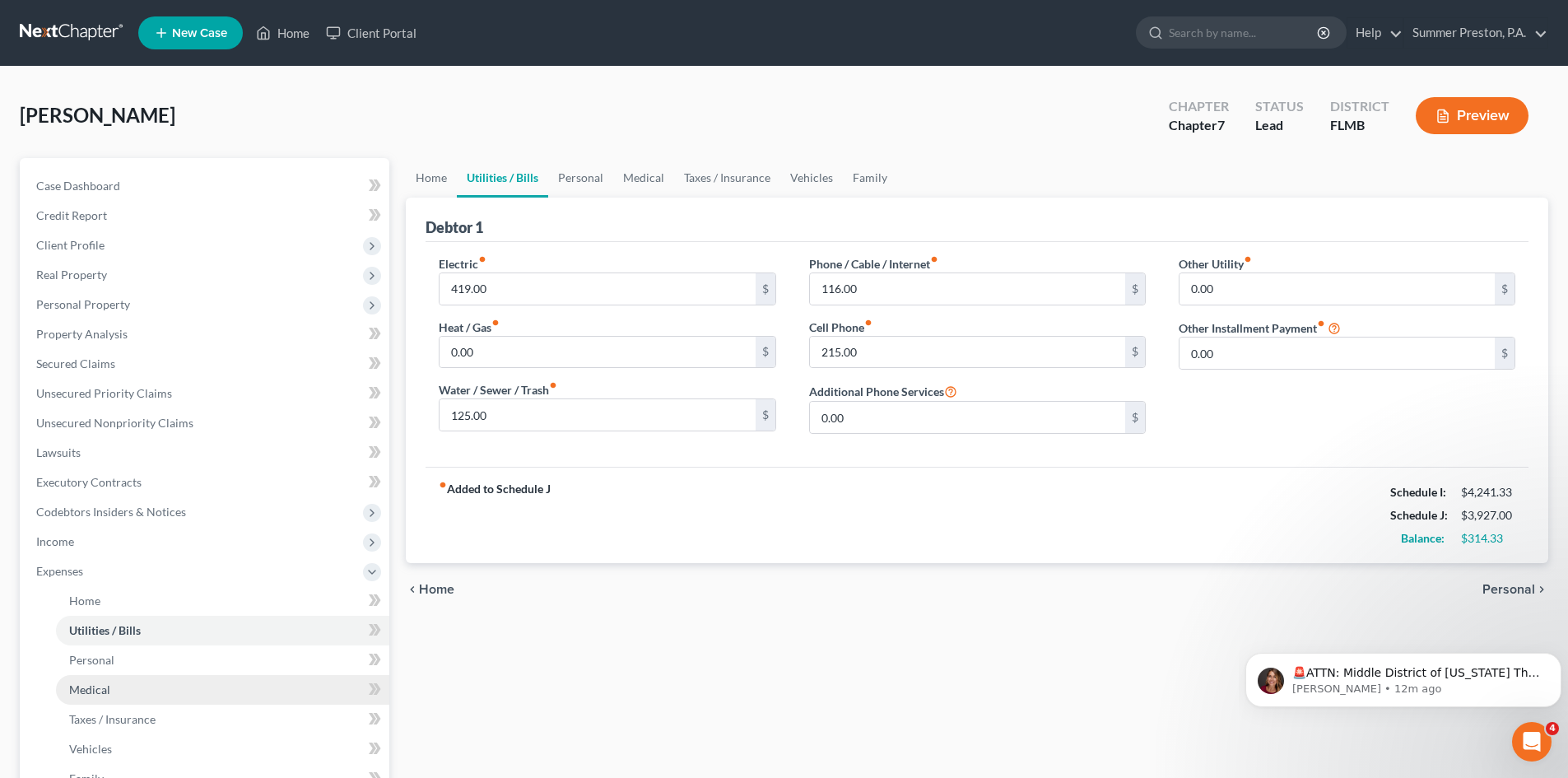
click at [105, 686] on span "Medical" at bounding box center [90, 689] width 41 height 14
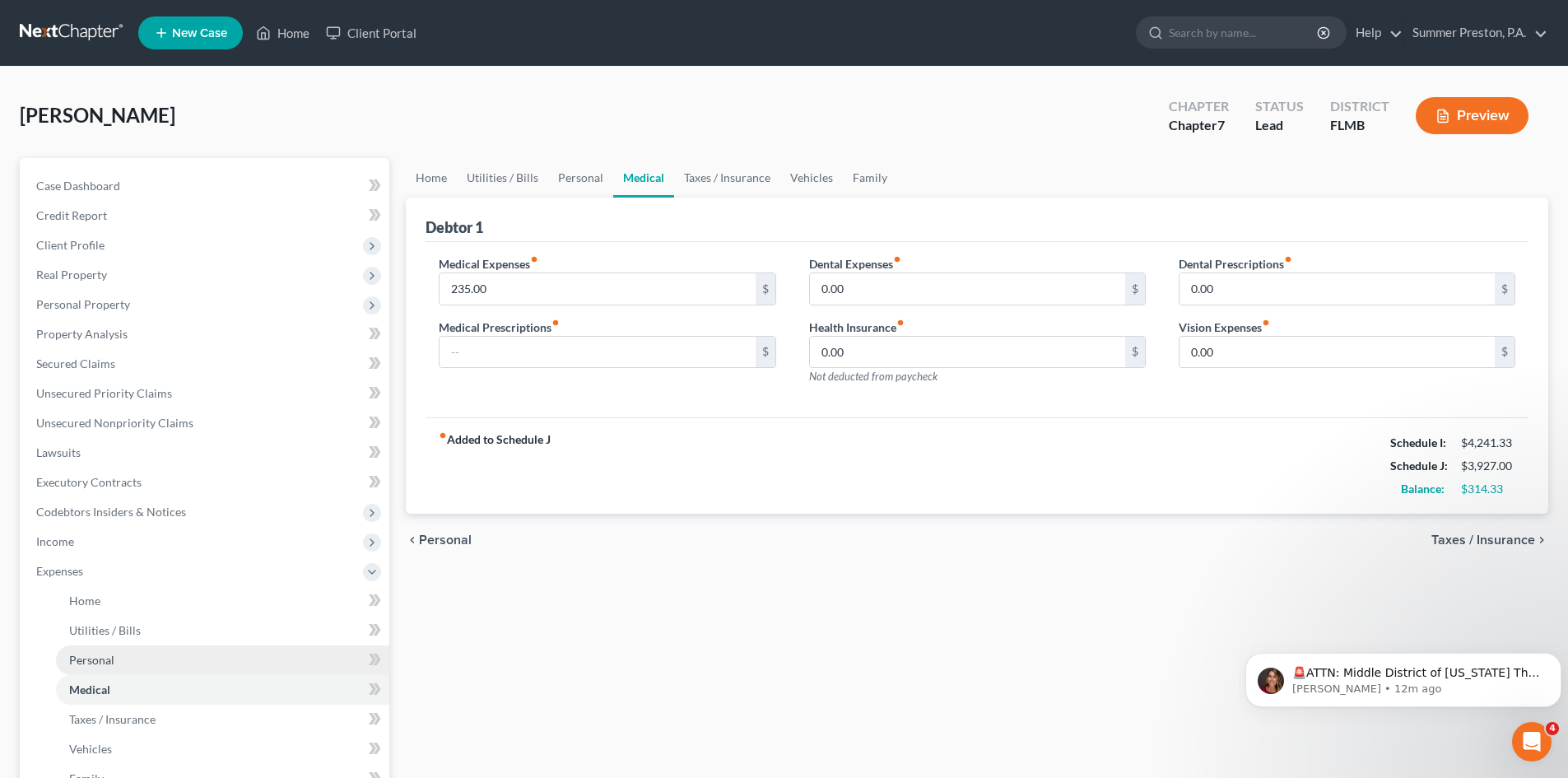
click at [103, 658] on span "Personal" at bounding box center [92, 659] width 45 height 14
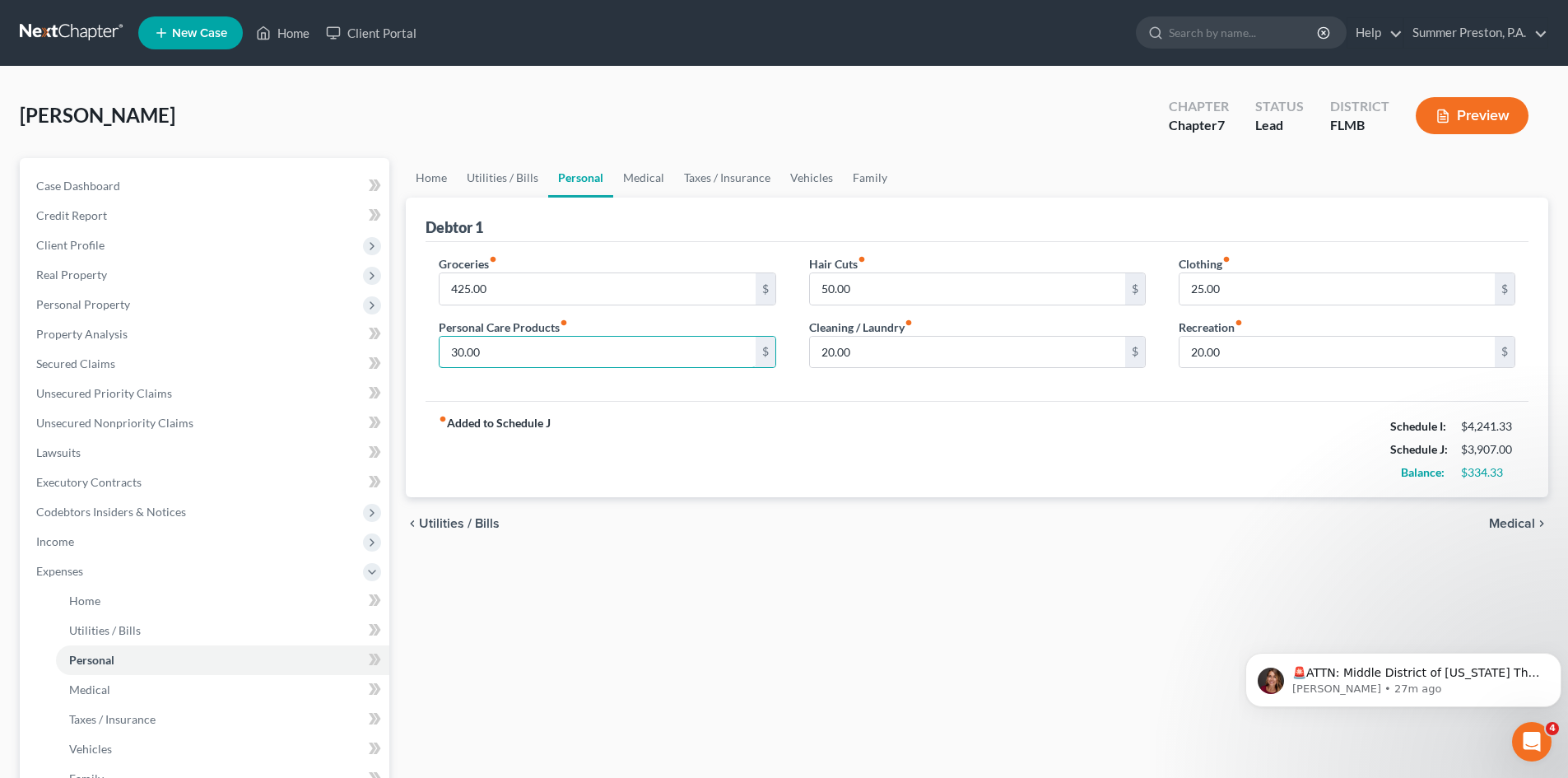
type input "30.00"
